Goal: Transaction & Acquisition: Obtain resource

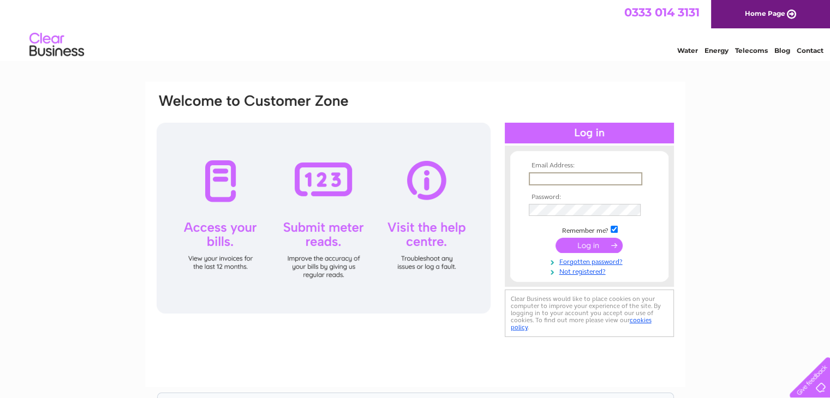
click at [548, 178] on input "text" at bounding box center [586, 178] width 114 height 13
paste input "finance@cyberfraudcentre.com"
type input "finance@cyberfraudcentre.com"
click at [587, 243] on input "submit" at bounding box center [589, 244] width 67 height 15
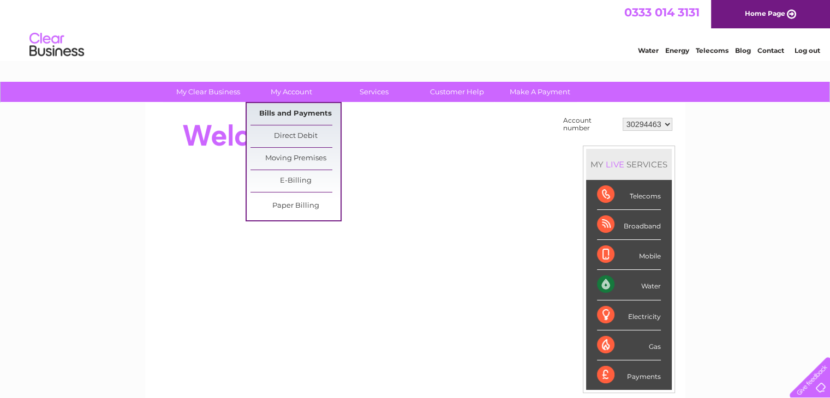
click at [292, 119] on link "Bills and Payments" at bounding box center [295, 114] width 90 height 22
click at [294, 114] on link "Bills and Payments" at bounding box center [295, 114] width 90 height 22
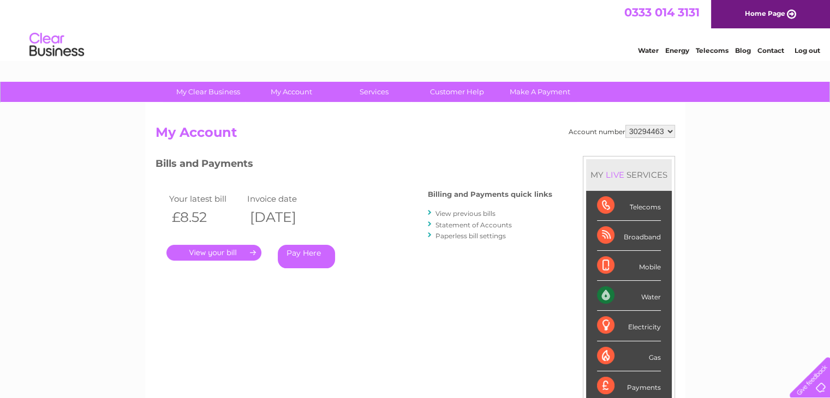
click at [220, 255] on link "." at bounding box center [213, 253] width 95 height 16
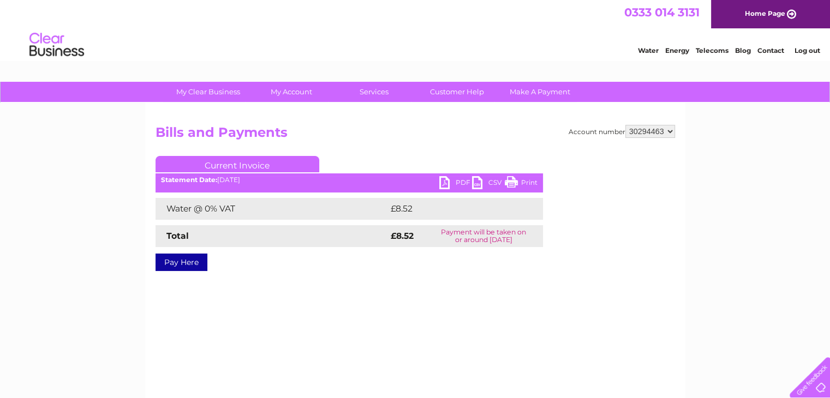
click at [455, 181] on link "PDF" at bounding box center [455, 184] width 33 height 16
click at [802, 51] on link "Log out" at bounding box center [807, 50] width 26 height 8
